Goal: Check status

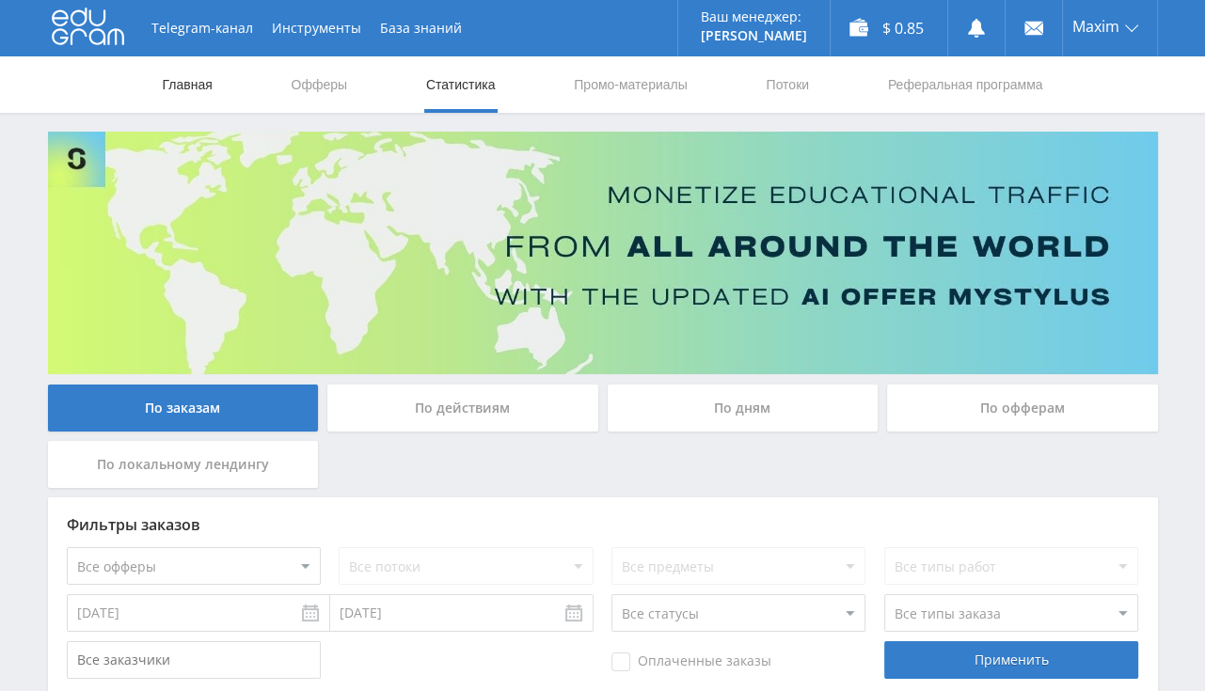
click at [208, 95] on link "Главная" at bounding box center [188, 84] width 54 height 56
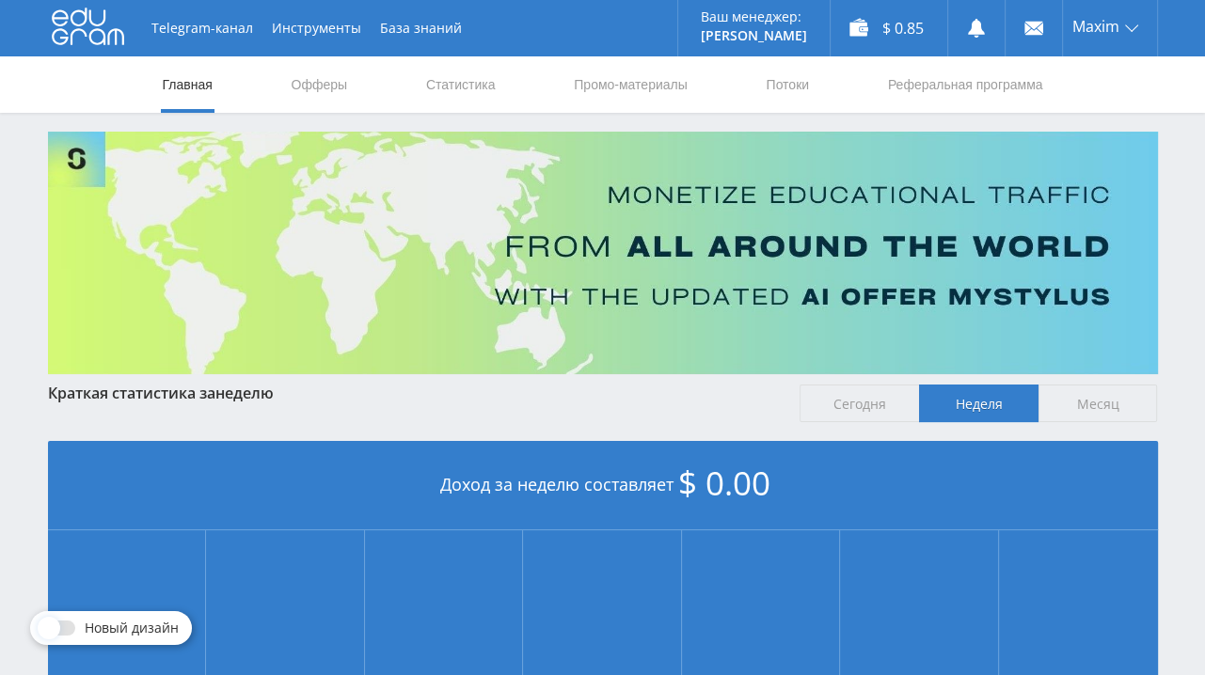
scroll to position [440, 0]
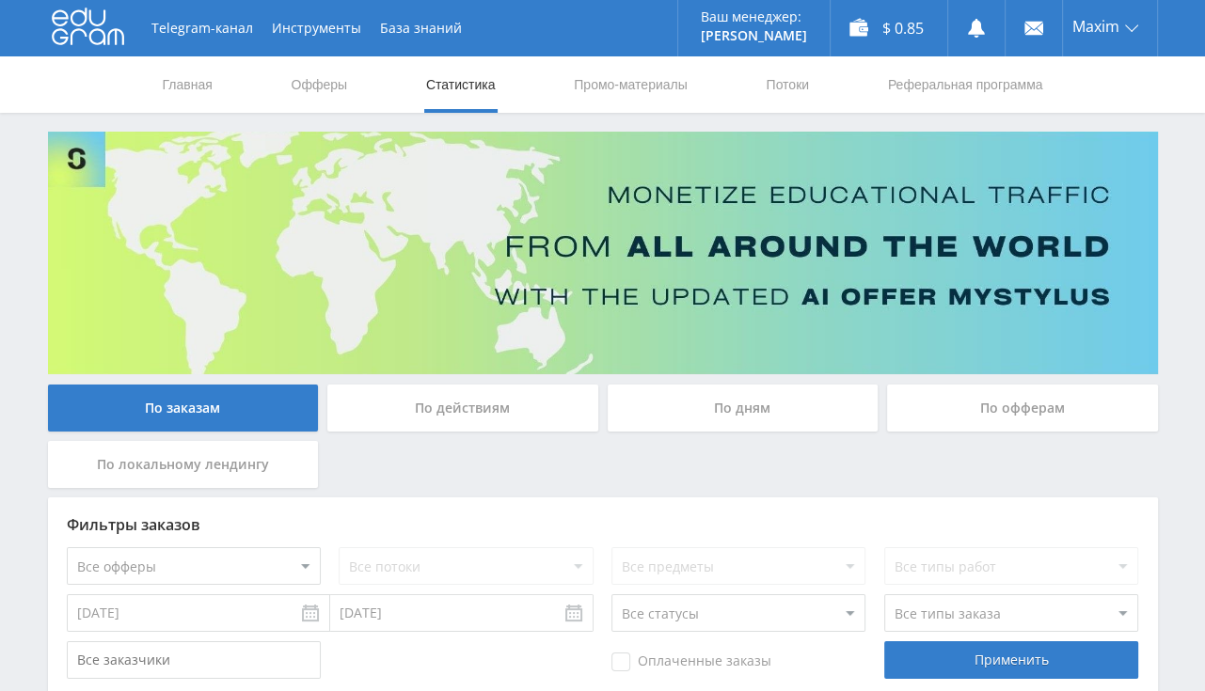
scroll to position [397, 0]
